Goal: Task Accomplishment & Management: Use online tool/utility

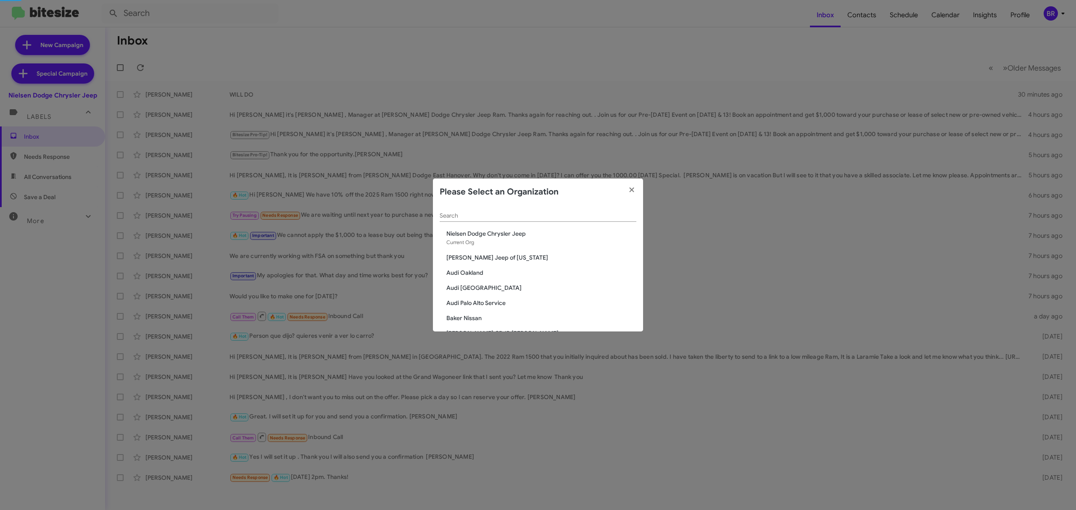
scroll to position [1534, 0]
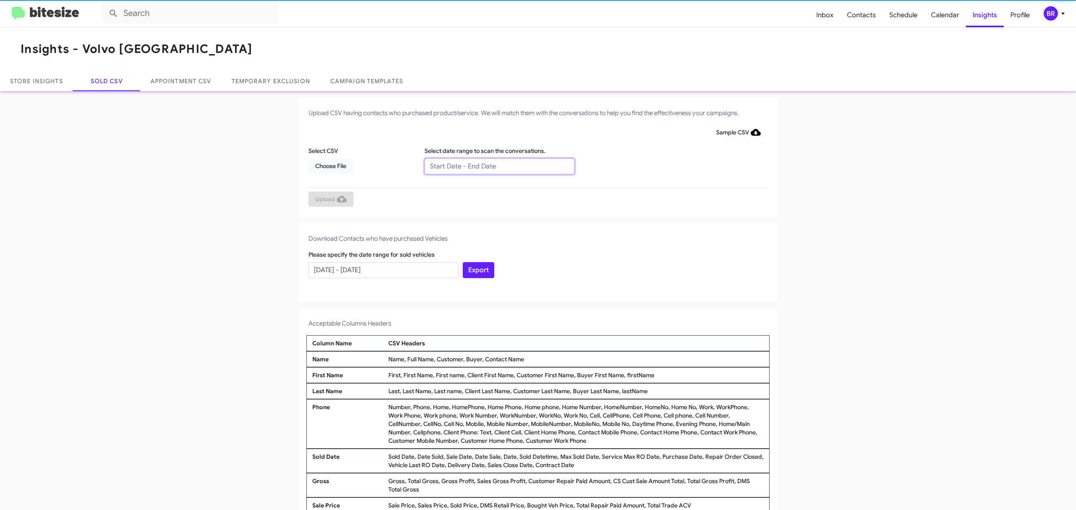
click at [495, 166] on input "text" at bounding box center [499, 166] width 150 height 16
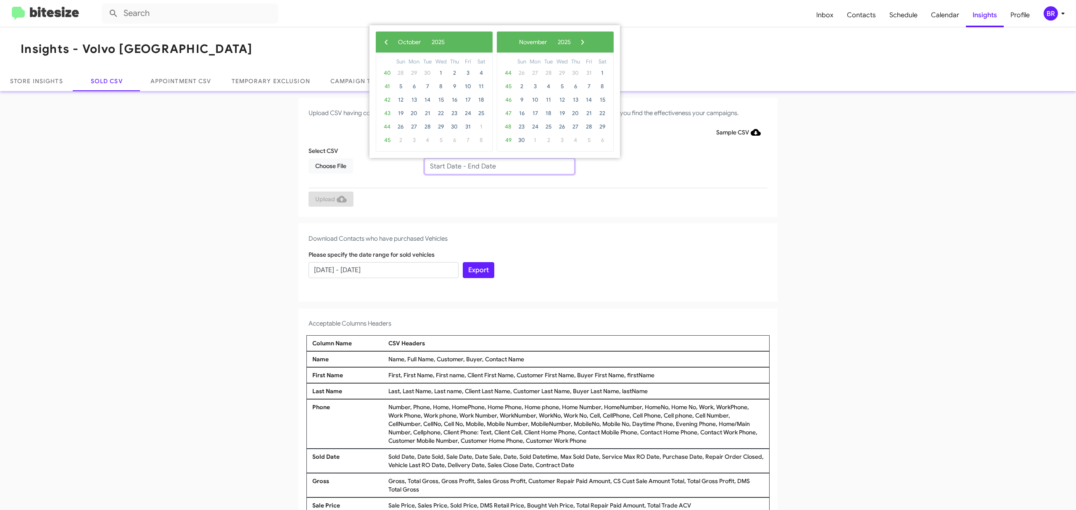
type input "[DATE] - [DATE]"
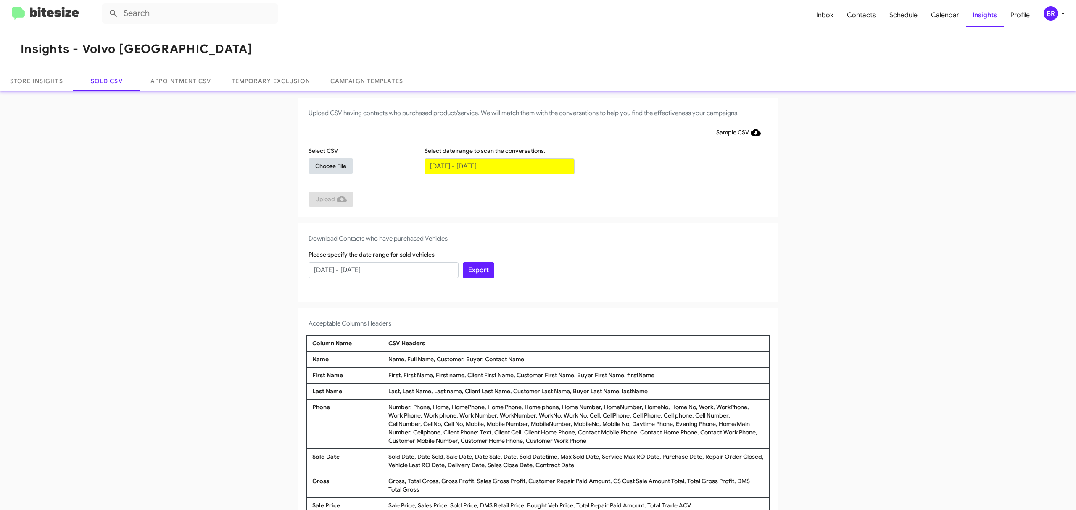
click at [326, 165] on span "Choose File" at bounding box center [330, 165] width 31 height 15
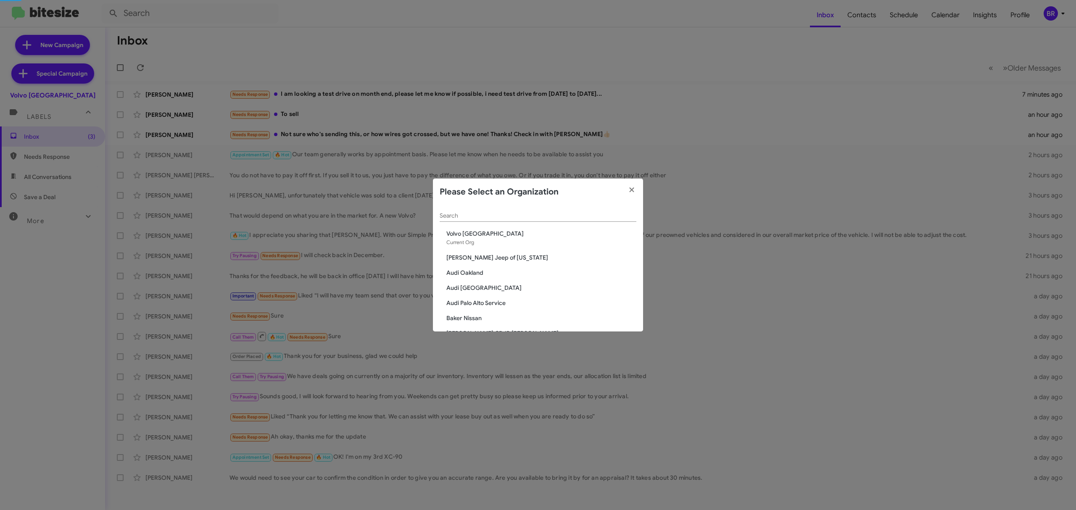
scroll to position [1534, 0]
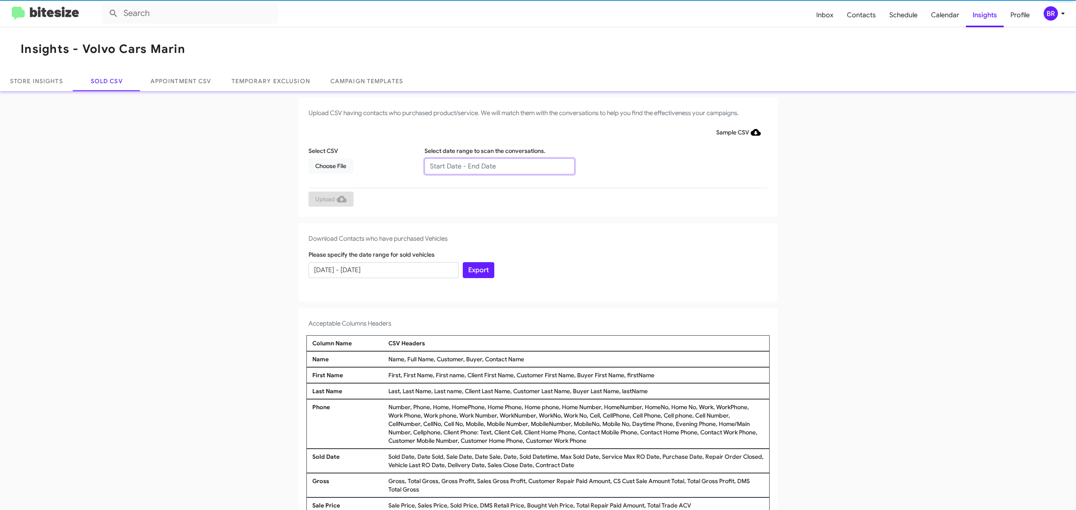
click at [495, 166] on input "text" at bounding box center [499, 166] width 150 height 16
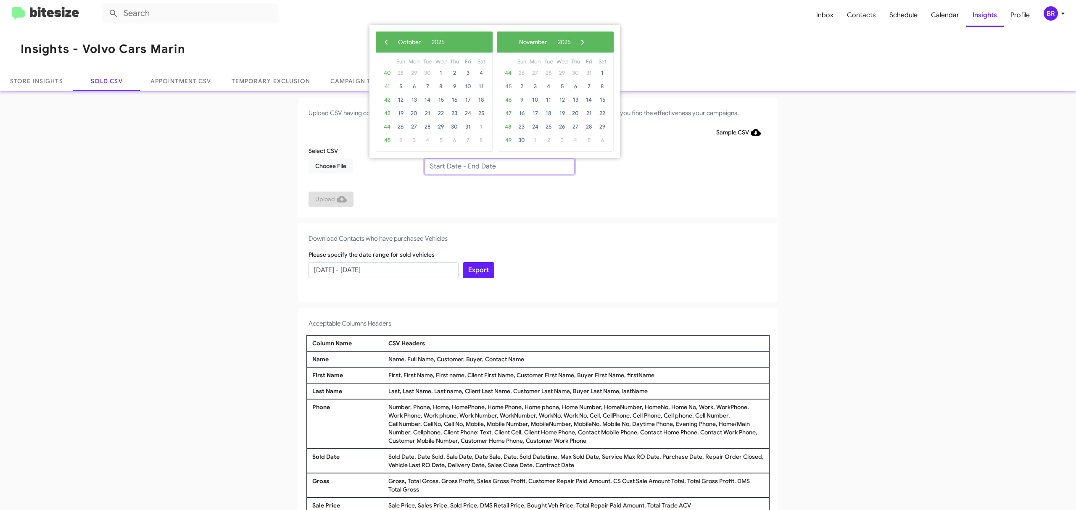
type input "08/10/2025 - 10/10/2025"
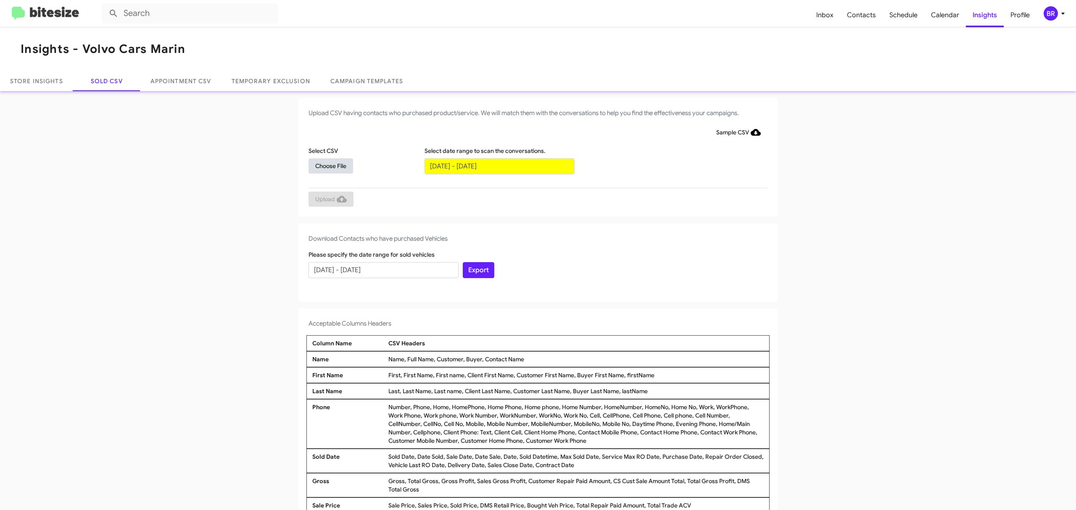
click at [326, 165] on span "Choose File" at bounding box center [330, 165] width 31 height 15
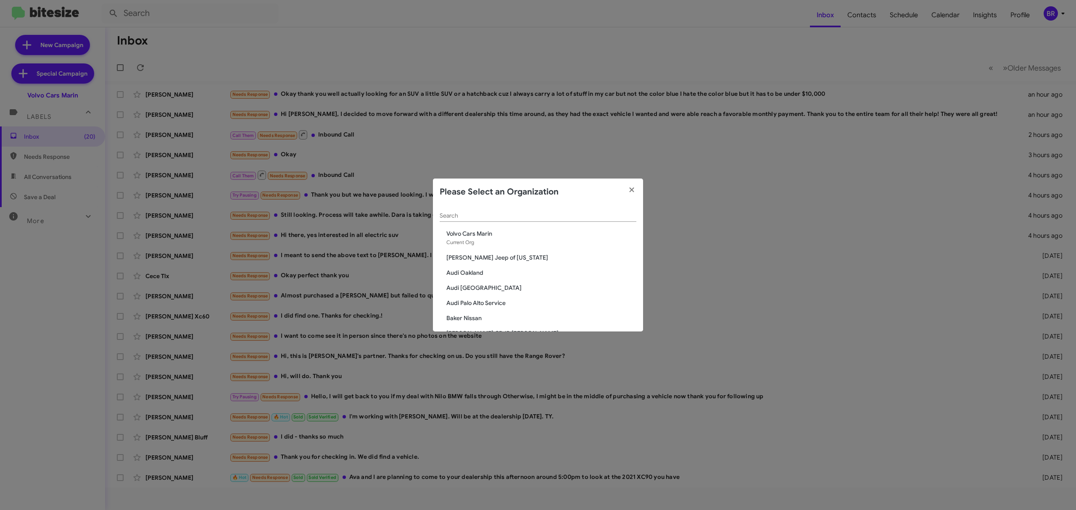
scroll to position [248, 0]
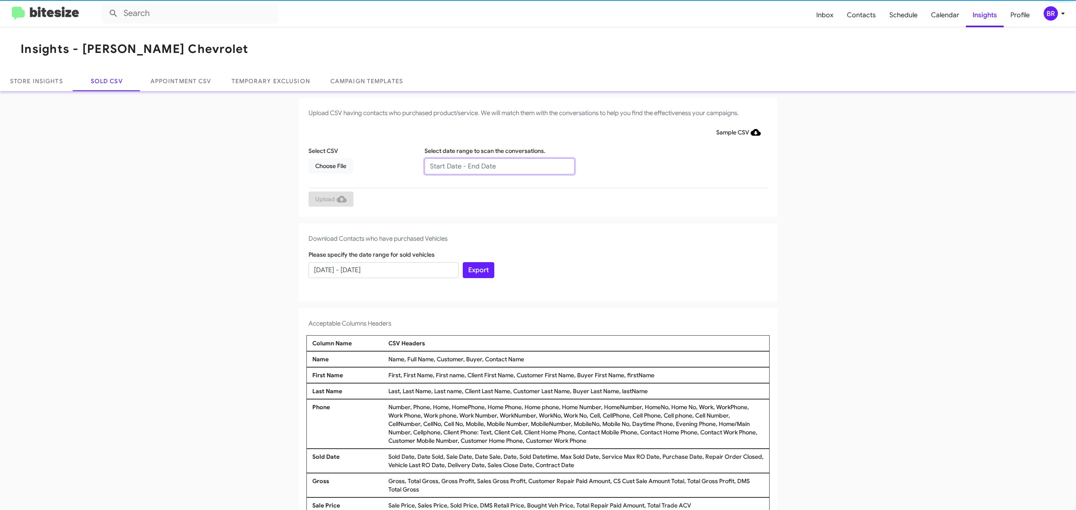
click at [495, 166] on input "text" at bounding box center [499, 166] width 150 height 16
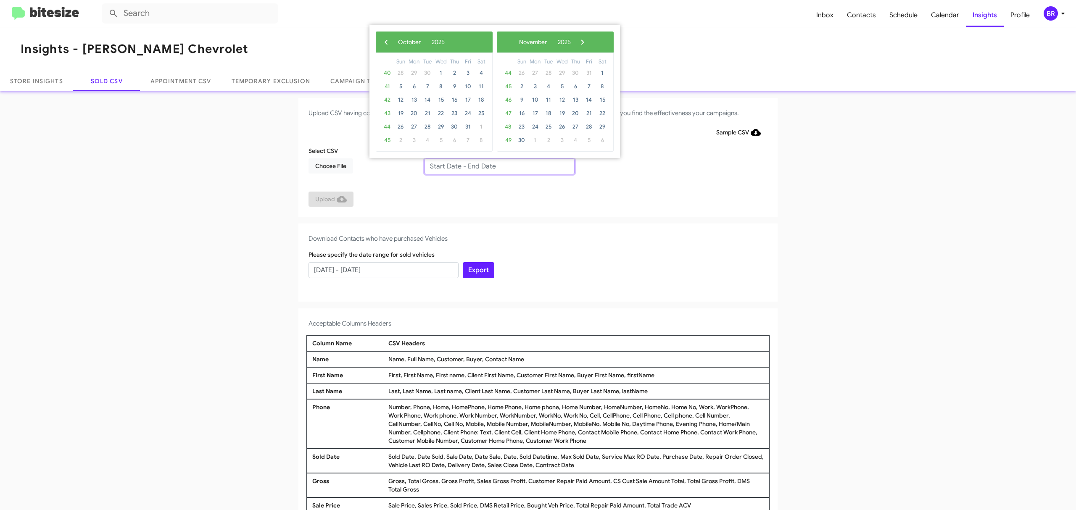
type input "08/10/2025 - 10/10/2025"
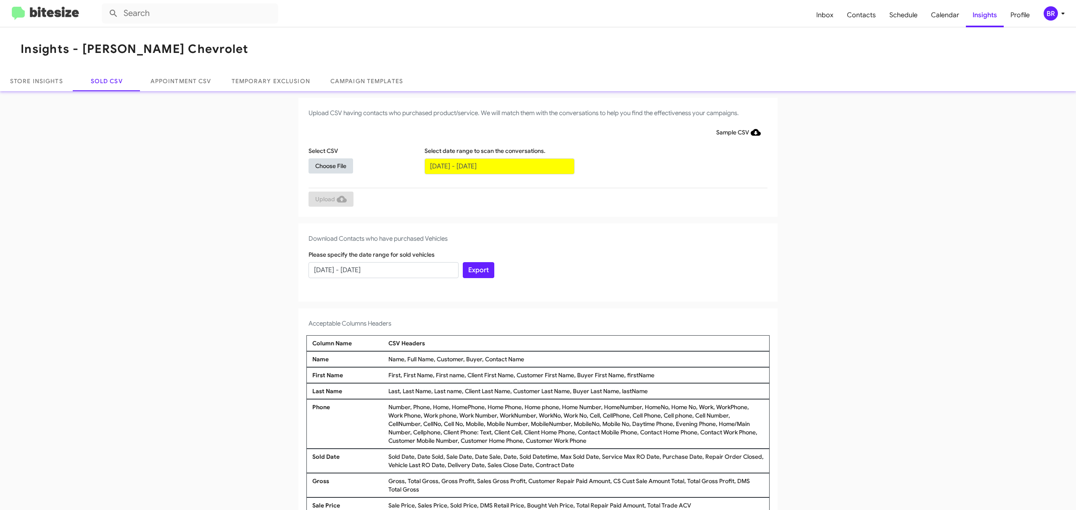
click at [326, 165] on span "Choose File" at bounding box center [330, 165] width 31 height 15
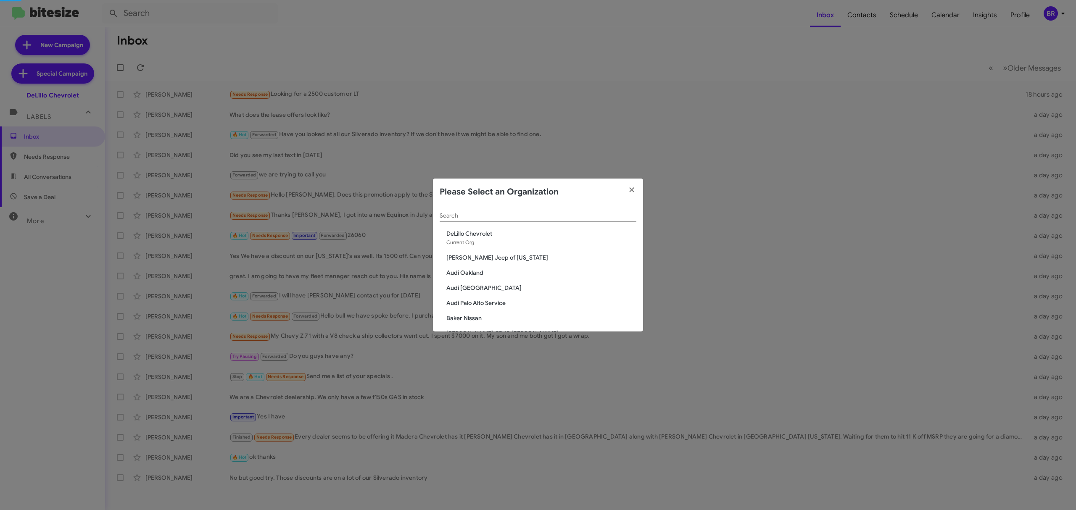
scroll to position [1383, 0]
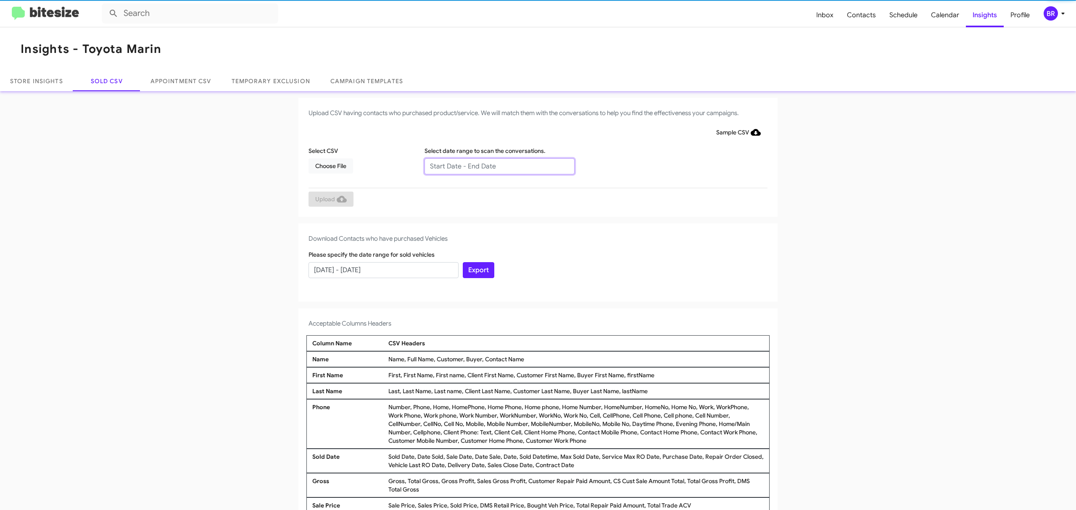
click at [495, 166] on input "text" at bounding box center [499, 166] width 150 height 16
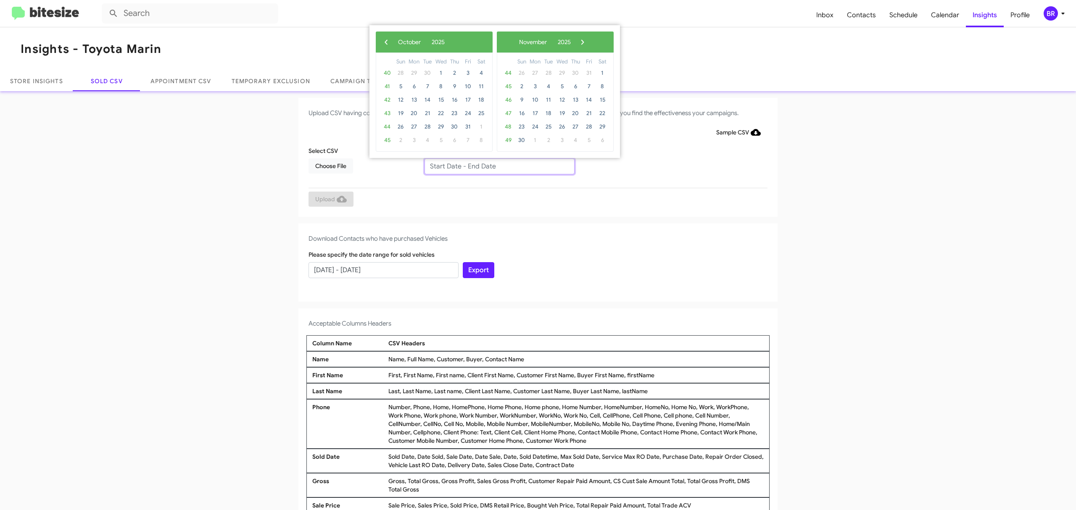
type input "[DATE] - [DATE]"
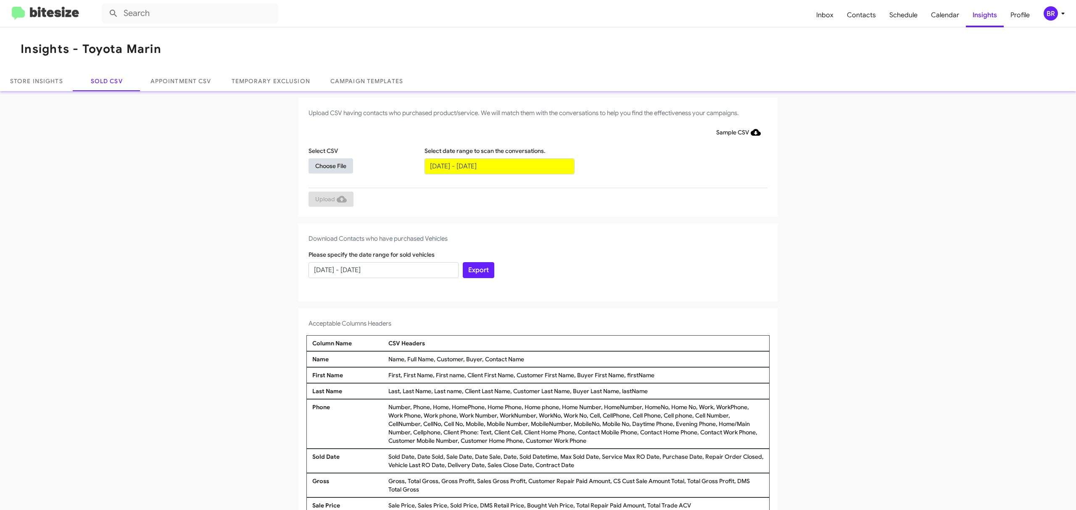
click at [326, 165] on span "Choose File" at bounding box center [330, 165] width 31 height 15
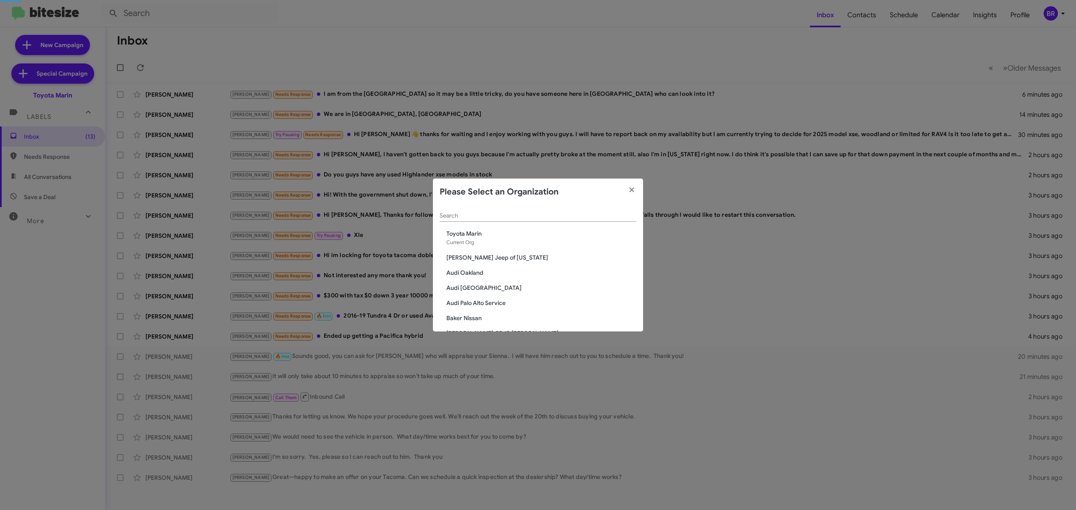
scroll to position [596, 0]
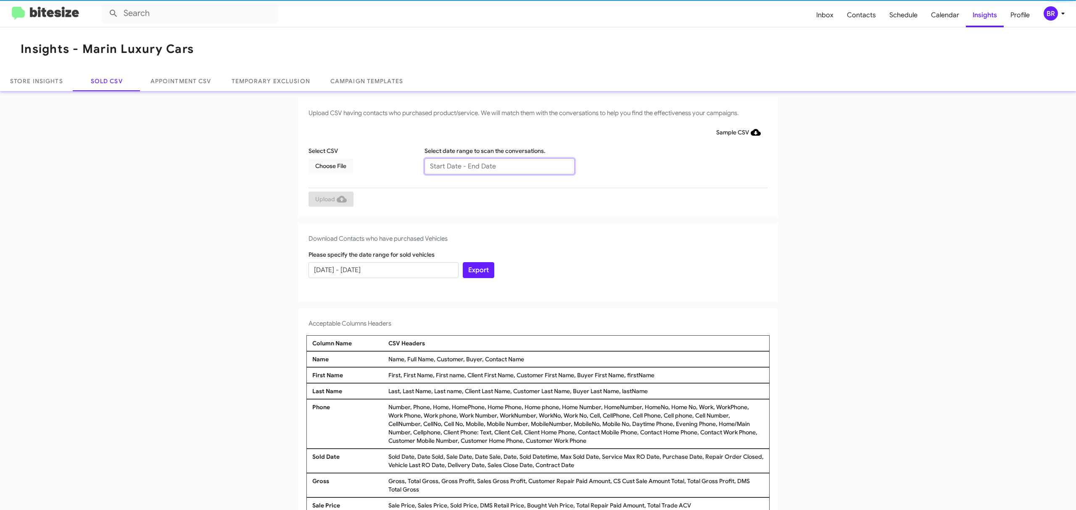
click at [495, 166] on input "text" at bounding box center [499, 166] width 150 height 16
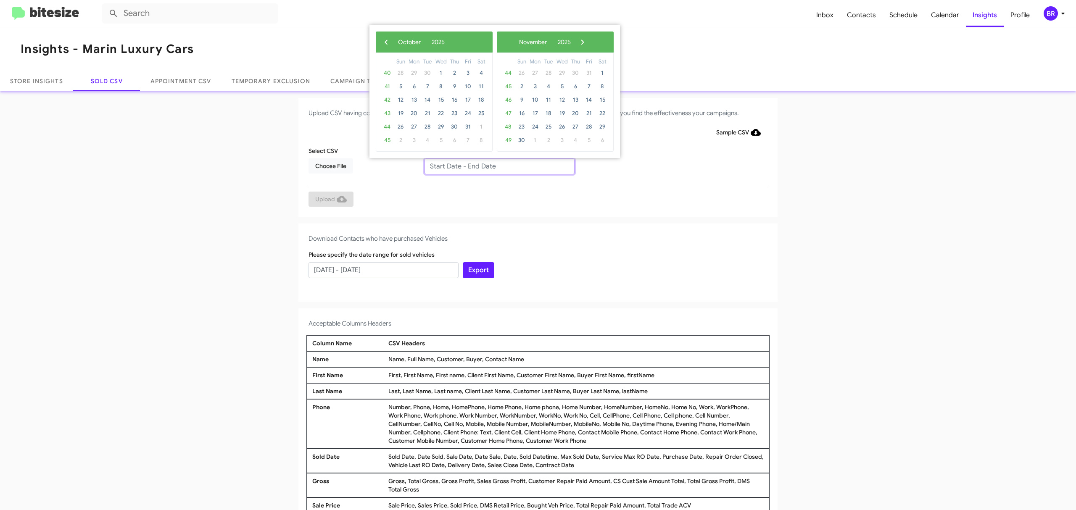
type input "[DATE] - [DATE]"
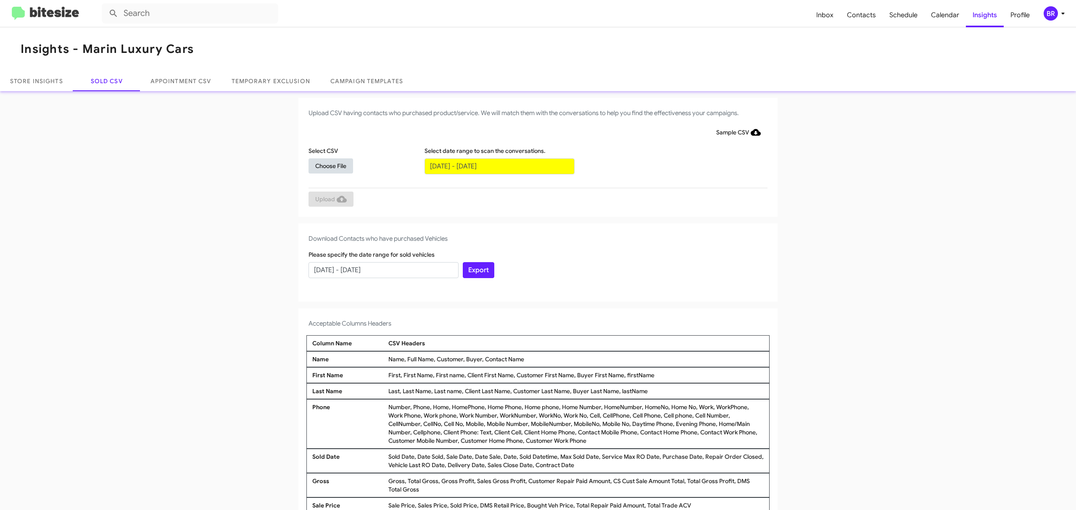
click at [326, 165] on span "Choose File" at bounding box center [330, 165] width 31 height 15
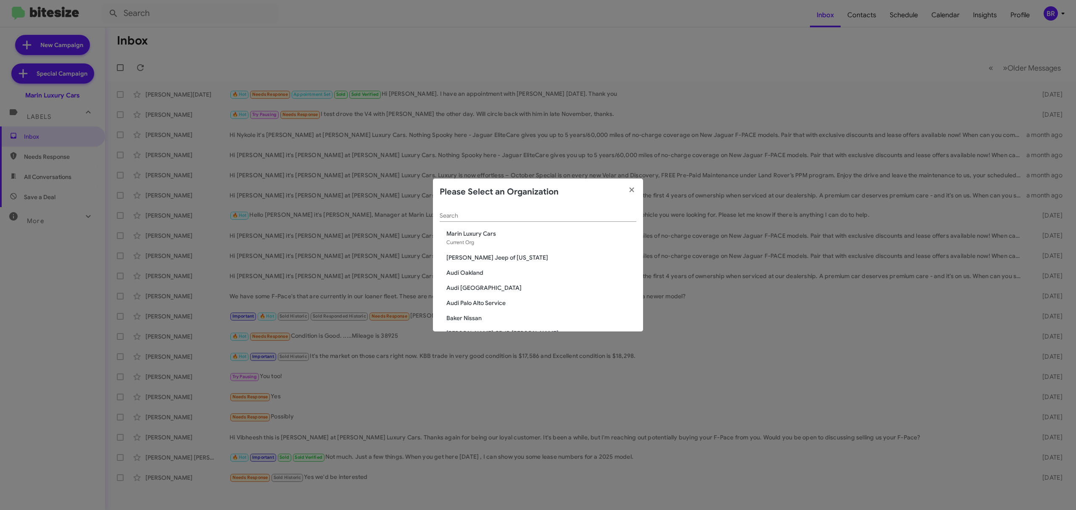
scroll to position [762, 0]
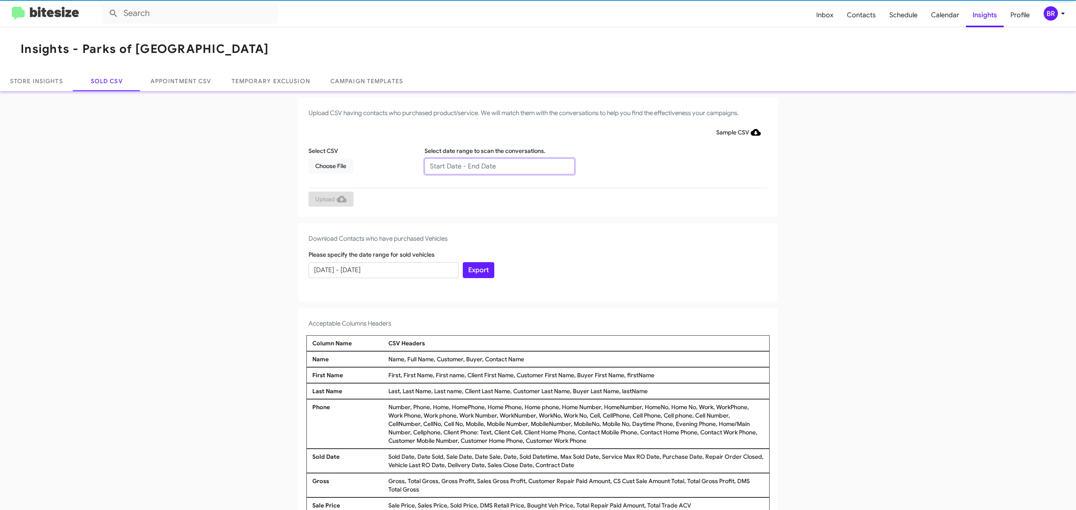
click at [495, 166] on input "text" at bounding box center [499, 166] width 150 height 16
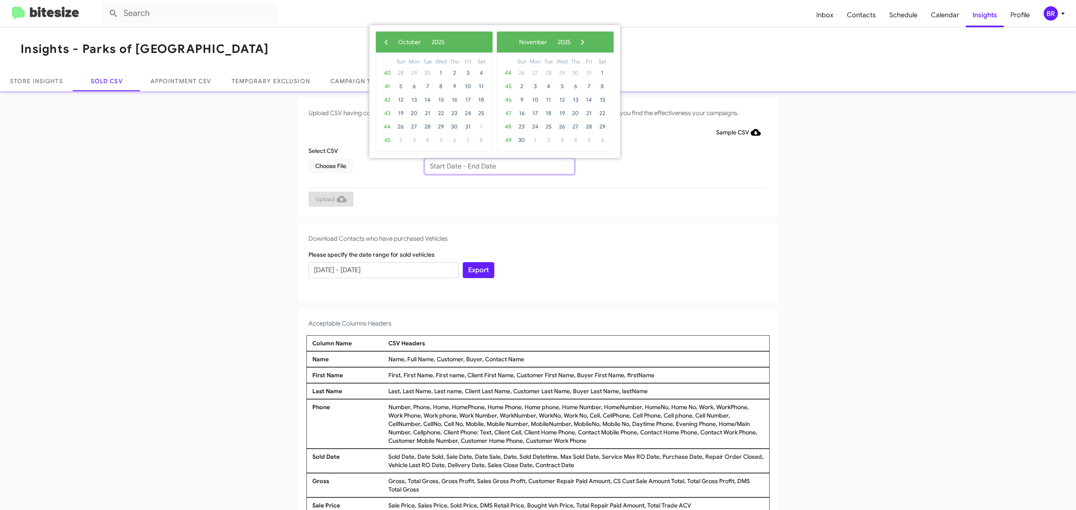
type input "08/10/2025 - 10/10/2025"
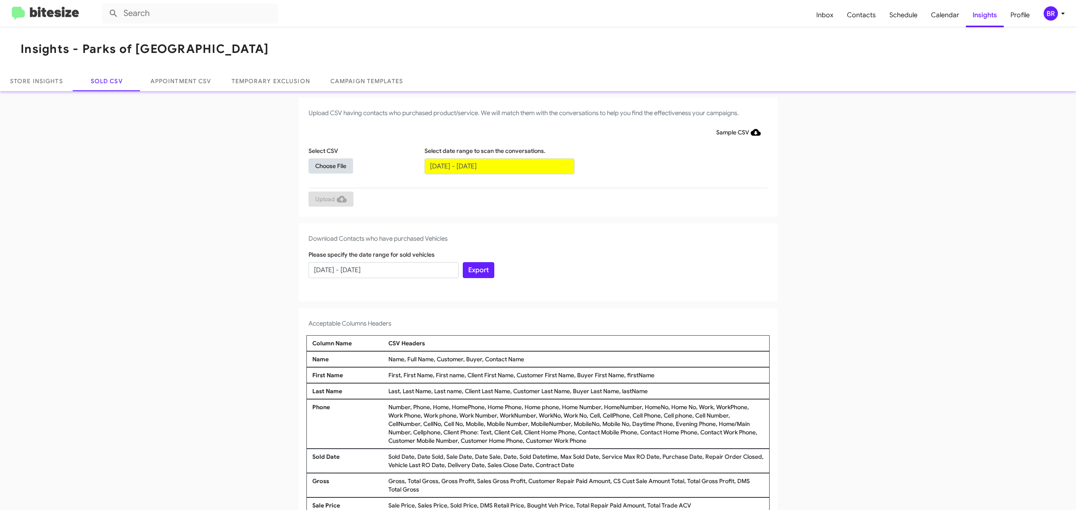
click at [326, 165] on span "Choose File" at bounding box center [330, 165] width 31 height 15
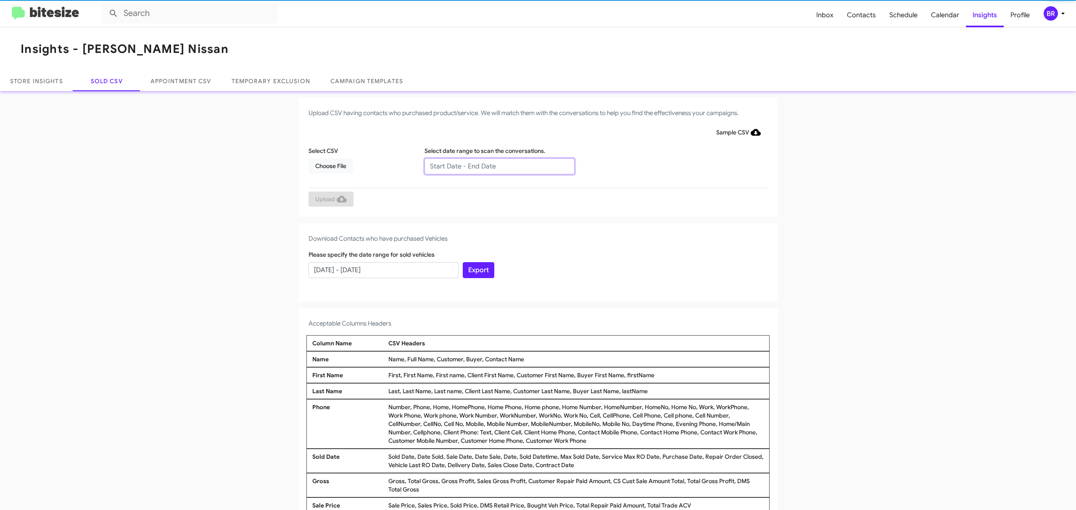
click at [495, 166] on input "text" at bounding box center [499, 166] width 150 height 16
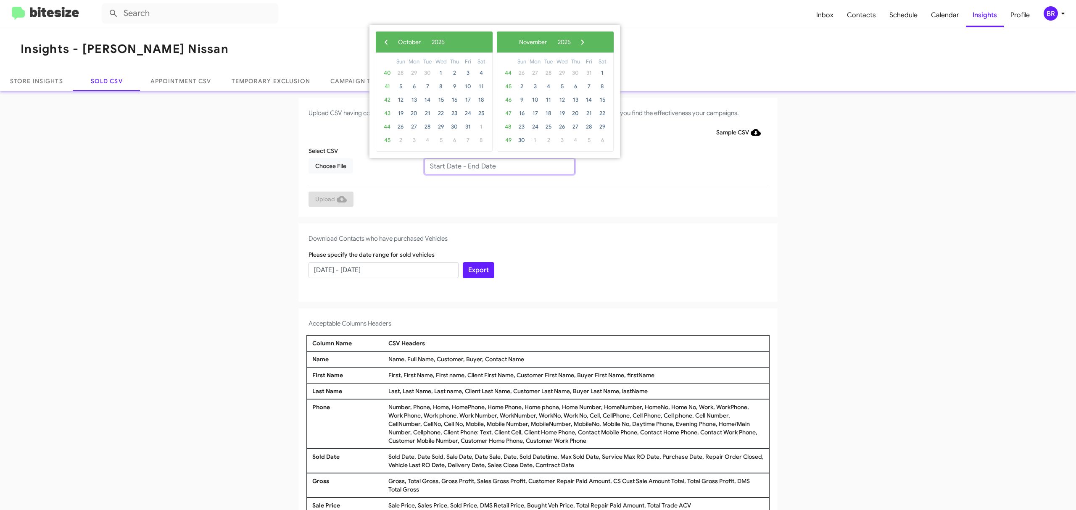
type input "[DATE] - [DATE]"
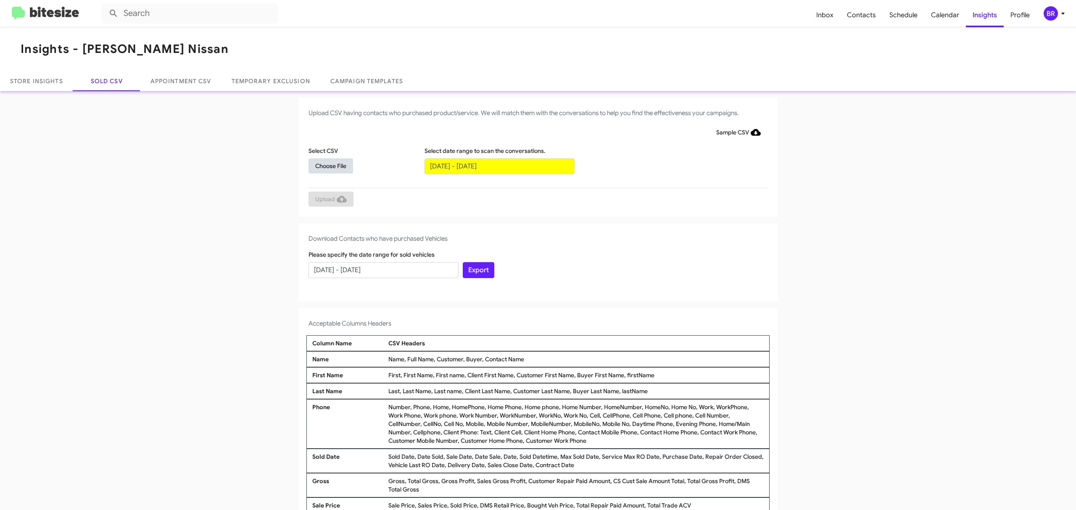
click at [326, 165] on span "Choose File" at bounding box center [330, 165] width 31 height 15
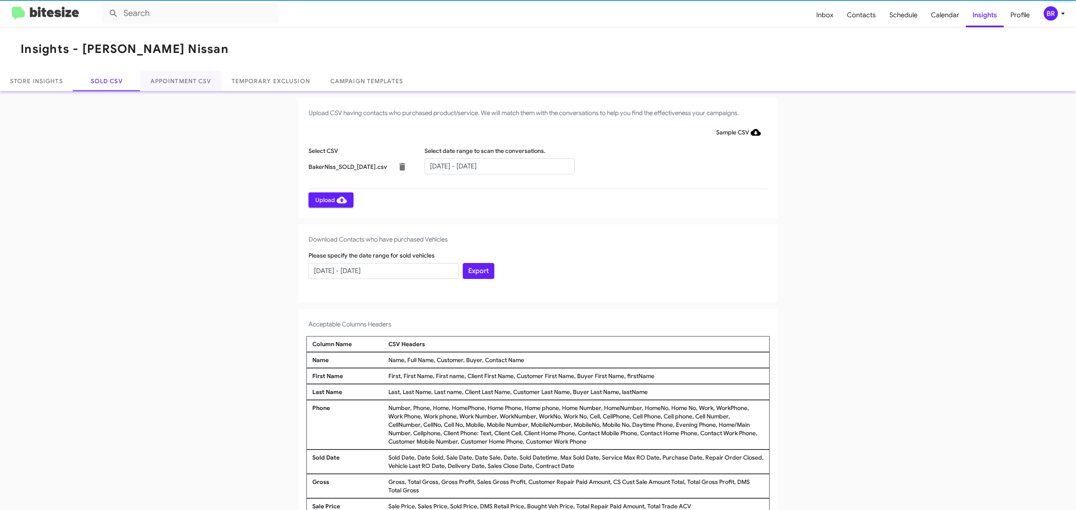
drag, startPoint x: 192, startPoint y: 63, endPoint x: 208, endPoint y: 71, distance: 18.4
click at [208, 71] on div "Insights - Baker Nissan Store Insights Sold CSV Appointment CSV Temporary Exclu…" at bounding box center [538, 59] width 1076 height 64
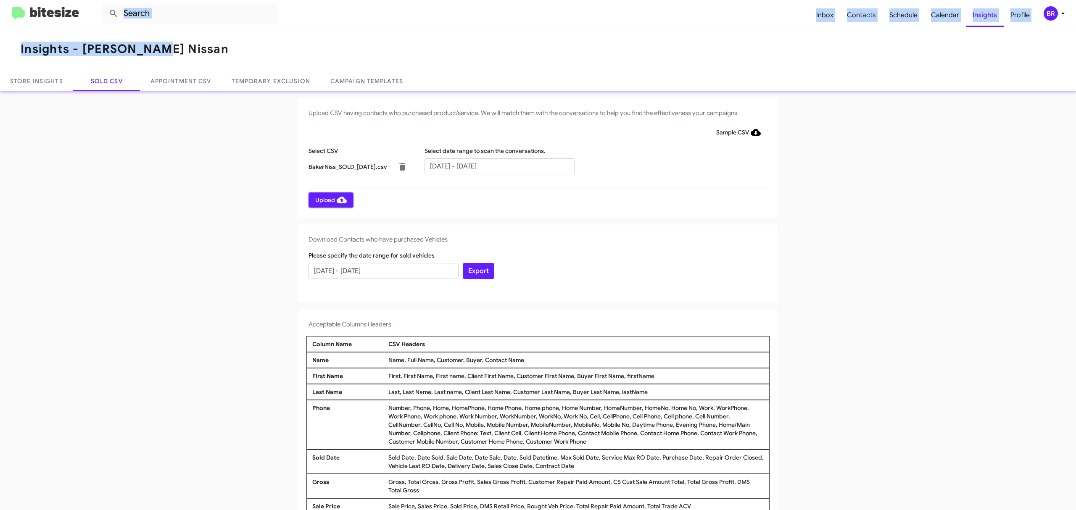
drag, startPoint x: 152, startPoint y: 26, endPoint x: 155, endPoint y: 53, distance: 26.7
click at [155, 47] on div "Inbox Contacts Schedule Calendar Insights Profile BR Insights - Baker Nissan St…" at bounding box center [538, 255] width 1076 height 510
click at [171, 71] on link "Appointment CSV" at bounding box center [180, 81] width 81 height 20
click at [172, 74] on link "Appointment CSV" at bounding box center [180, 81] width 81 height 20
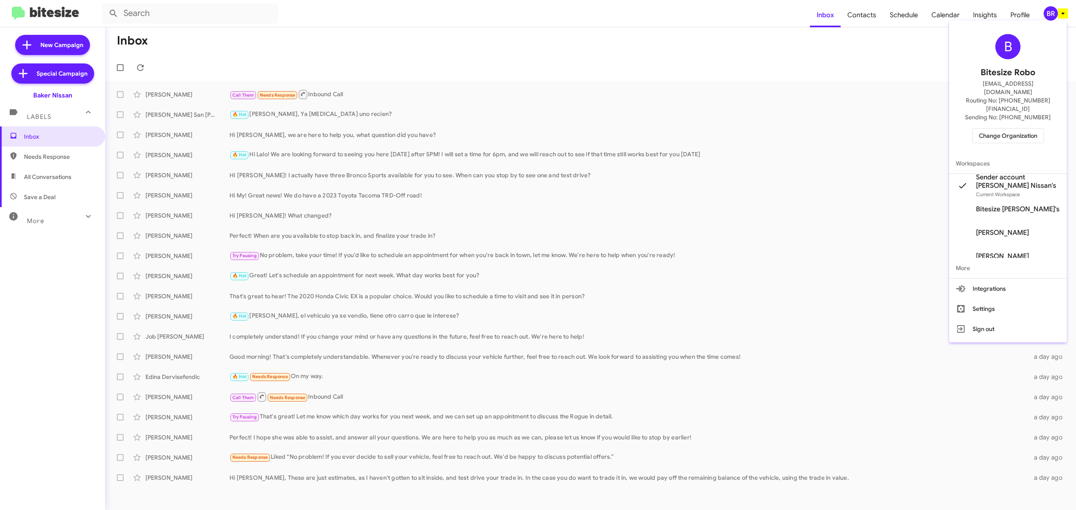
click at [67, 355] on div at bounding box center [538, 255] width 1076 height 510
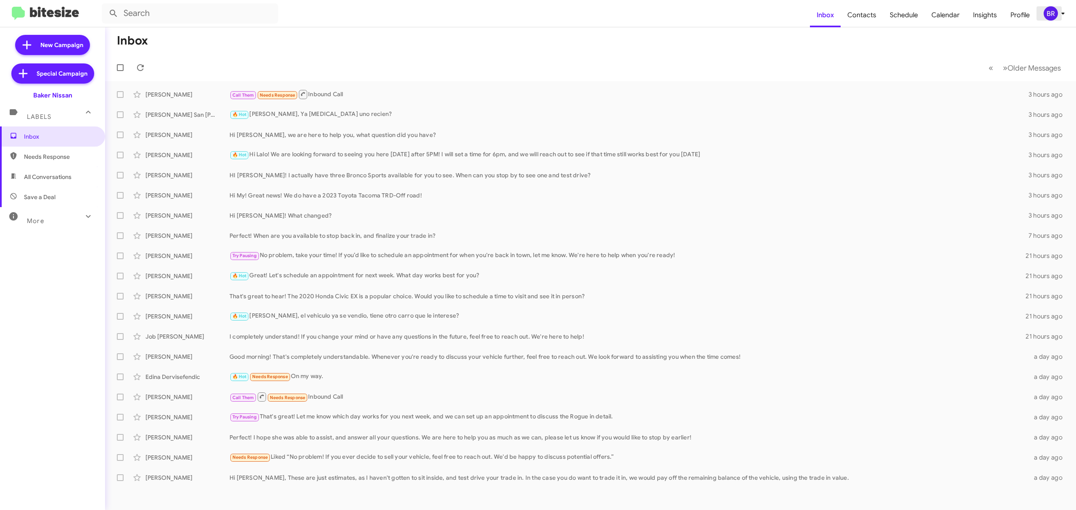
click at [1059, 16] on icon at bounding box center [1063, 13] width 10 height 10
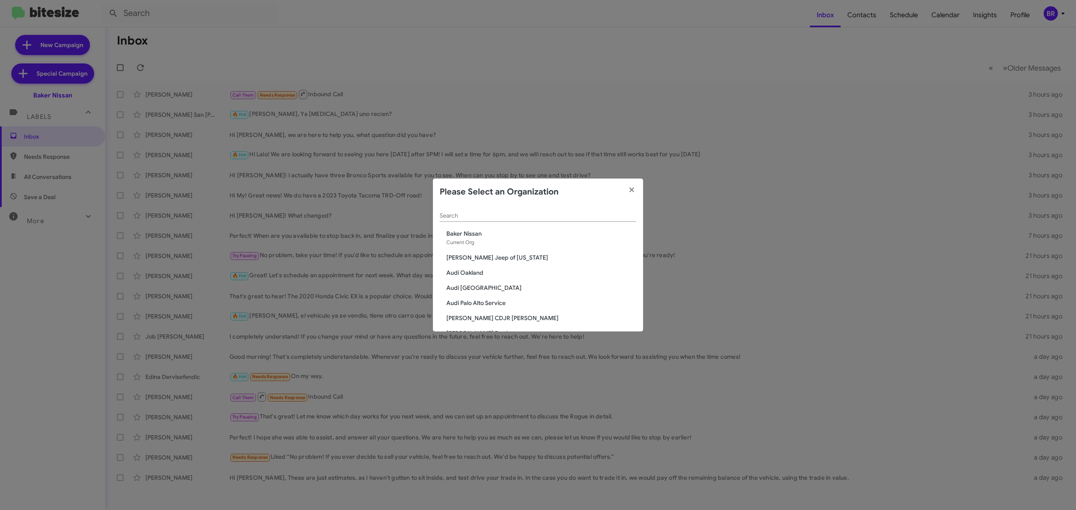
click at [544, 217] on input "Search" at bounding box center [538, 216] width 197 height 7
paste input "Jeep Store"
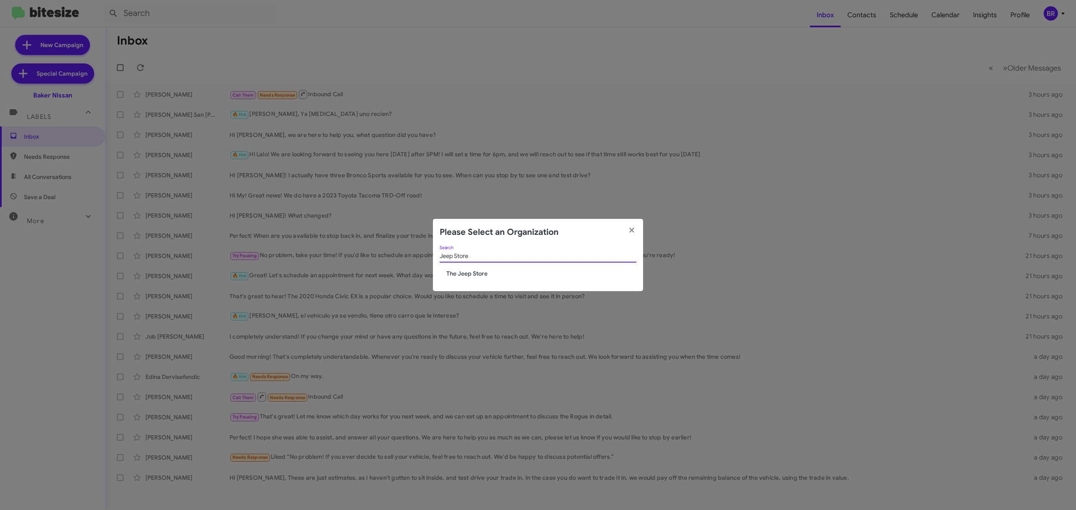
type input "Jeep Store"
click at [634, 228] on icon "button" at bounding box center [632, 230] width 10 height 8
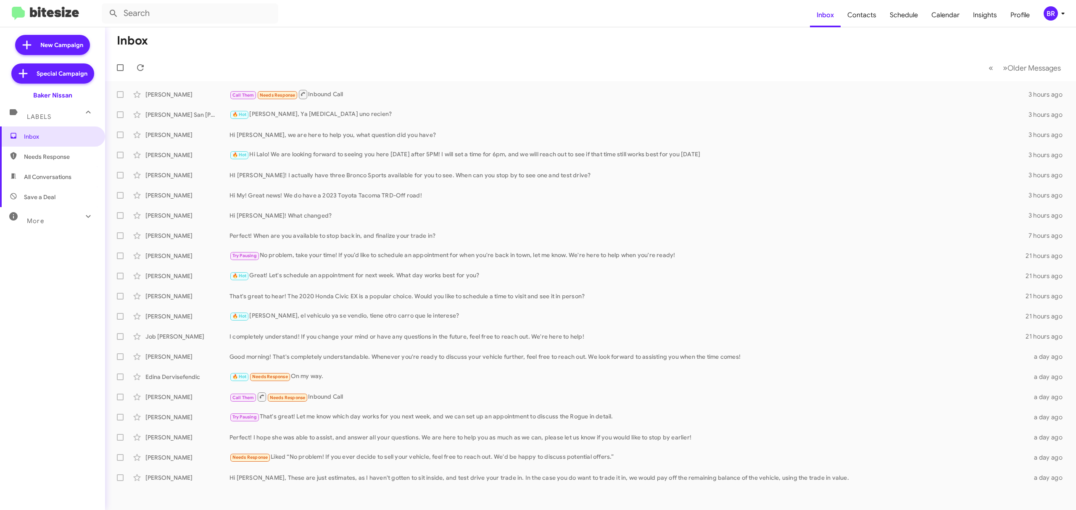
click at [1055, 11] on div "BR" at bounding box center [1050, 13] width 14 height 14
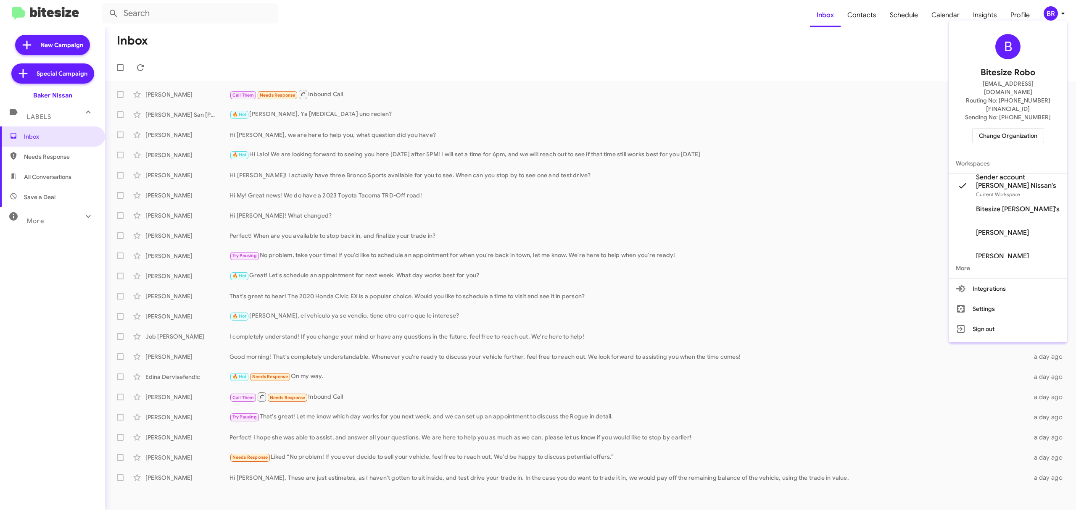
click at [1055, 11] on div at bounding box center [538, 255] width 1076 height 510
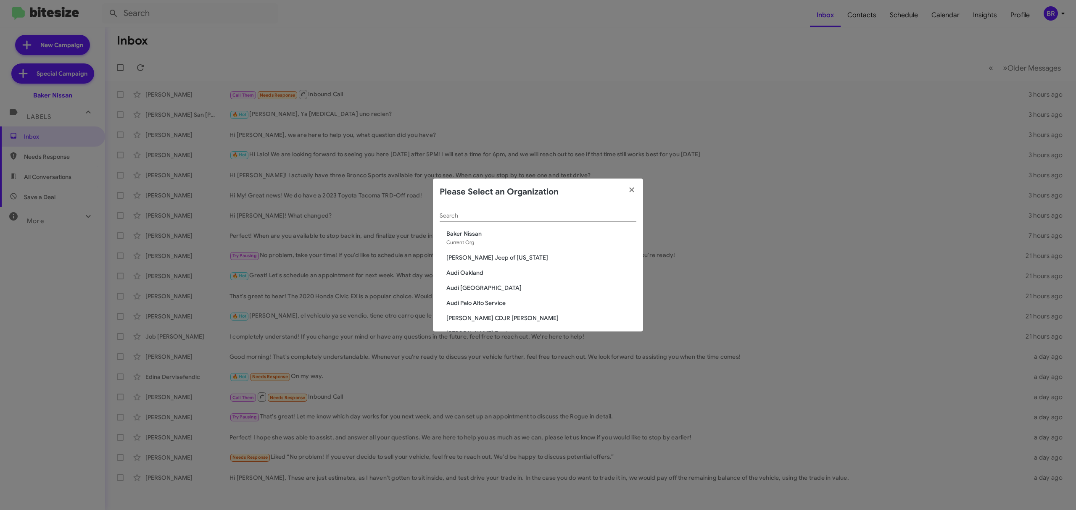
scroll to position [1322, 0]
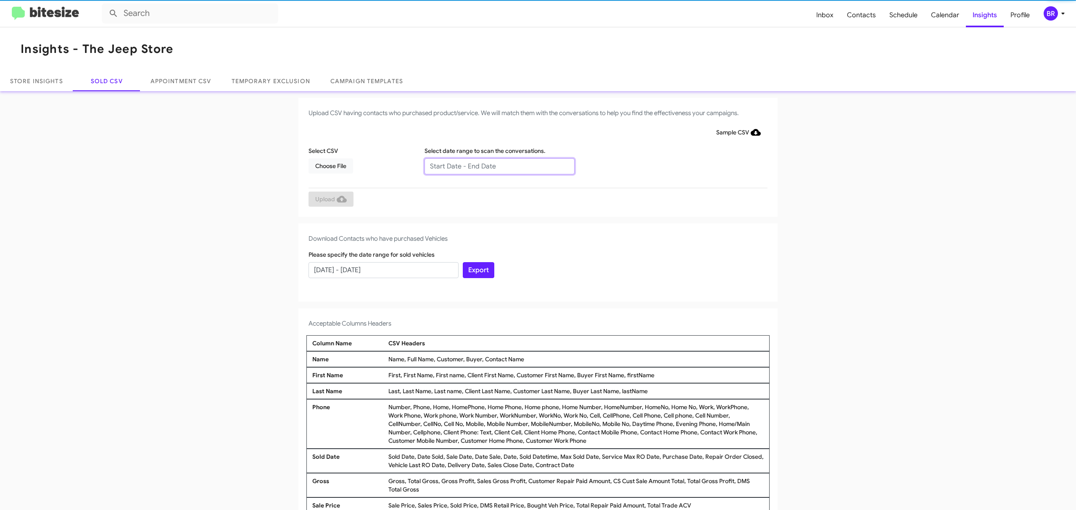
click at [495, 166] on input "text" at bounding box center [499, 166] width 150 height 16
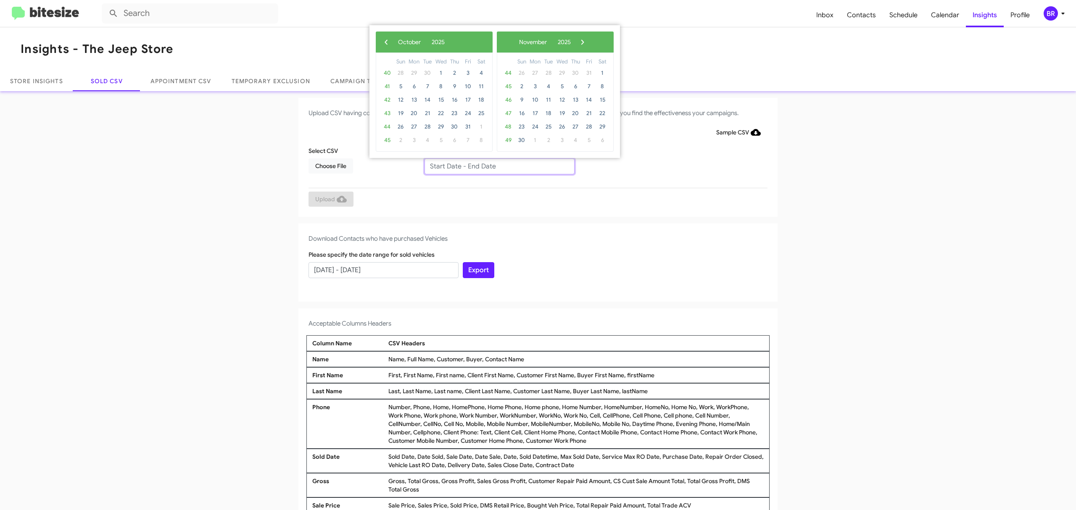
type input "08/10/2025 - 10/10/2025"
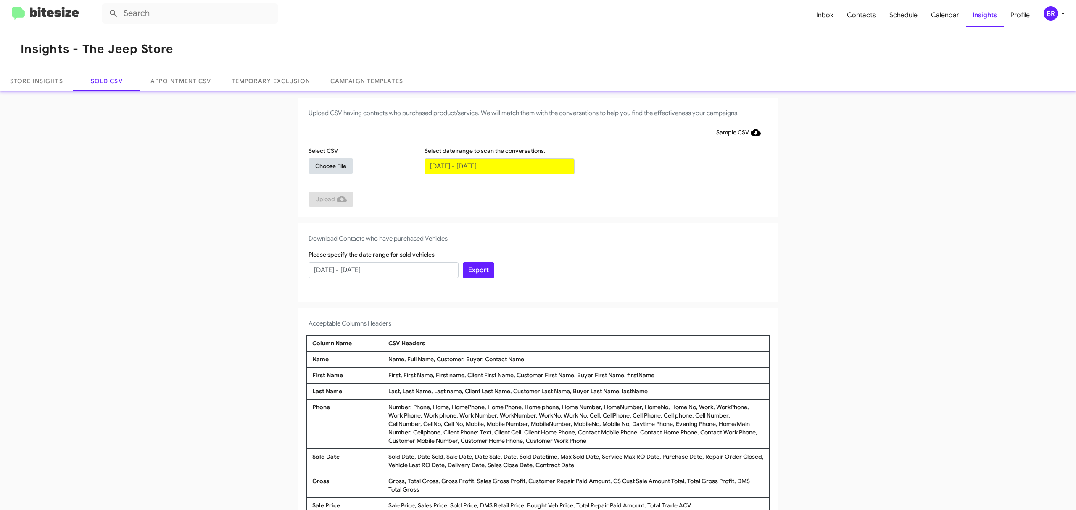
click at [326, 165] on span "Choose File" at bounding box center [330, 165] width 31 height 15
